Goal: Navigation & Orientation: Find specific page/section

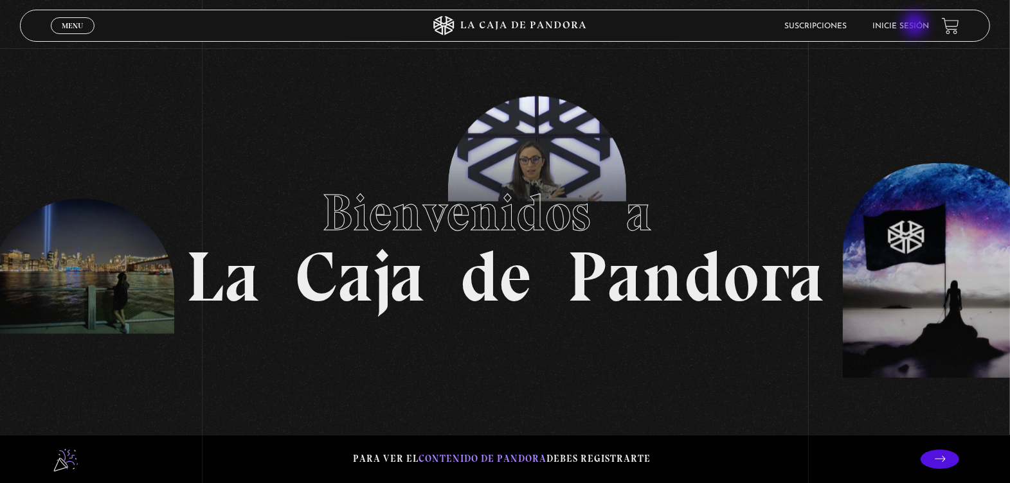
click at [916, 26] on link "Inicie sesión" at bounding box center [900, 26] width 57 height 8
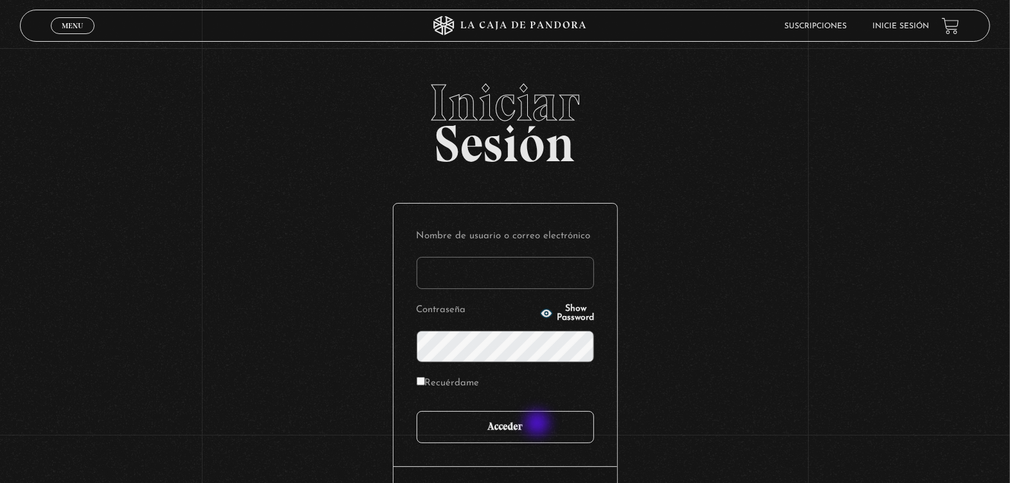
type input "[EMAIL_ADDRESS][DOMAIN_NAME]"
click at [539, 425] on input "Acceder" at bounding box center [504, 427] width 177 height 32
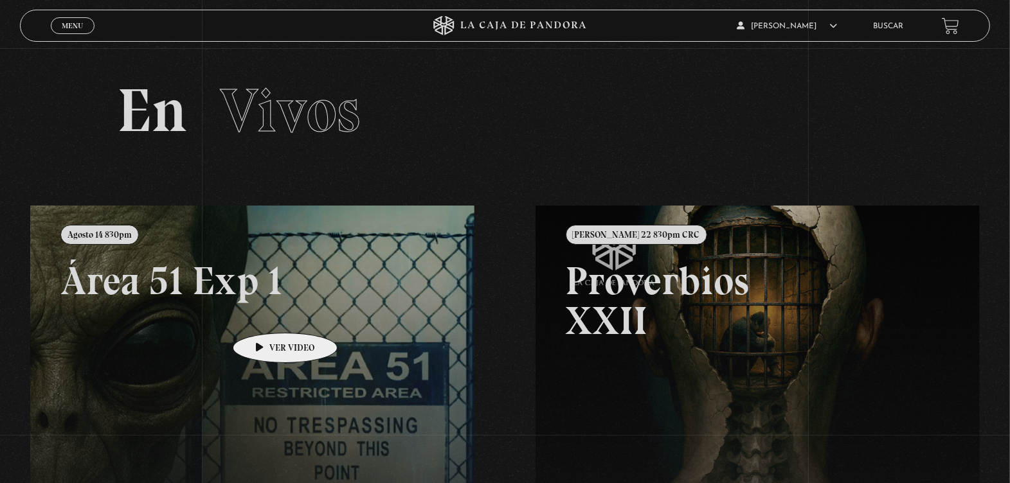
click at [265, 314] on link at bounding box center [535, 447] width 1010 height 483
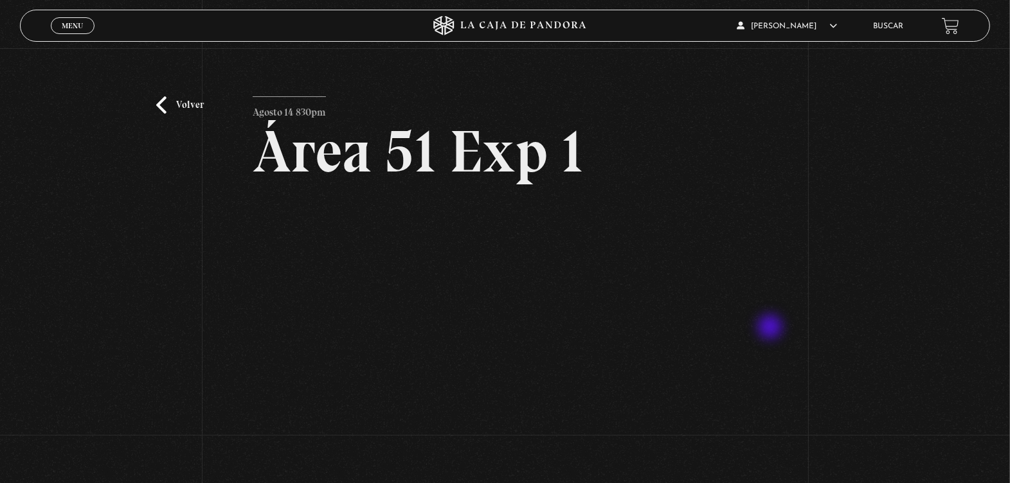
click at [771, 328] on div "Volver Agosto 14 830pm Área 51 Exp 1" at bounding box center [505, 278] width 1010 height 461
